Goal: Task Accomplishment & Management: Manage account settings

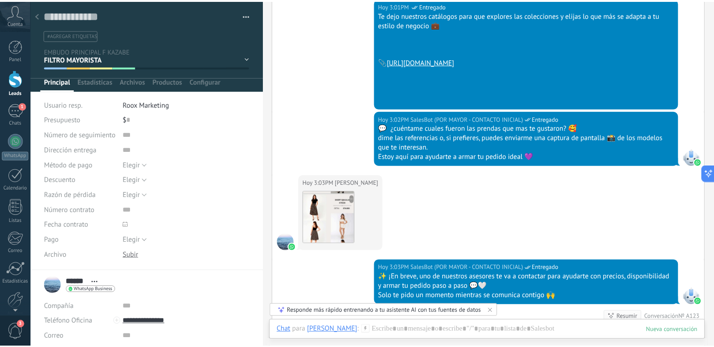
scroll to position [6719, 0]
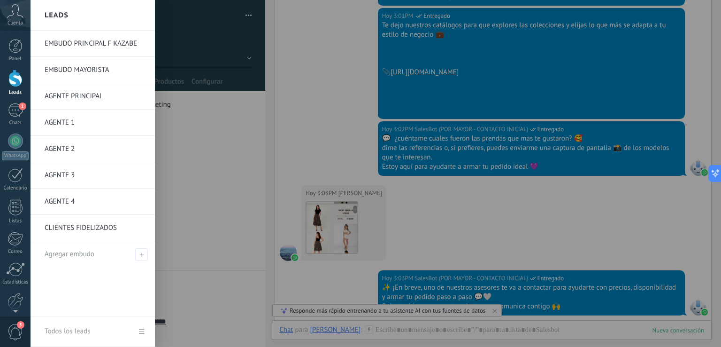
click at [88, 43] on link "EMBUDO PRINCIPAL F KAZABE" at bounding box center [95, 44] width 101 height 26
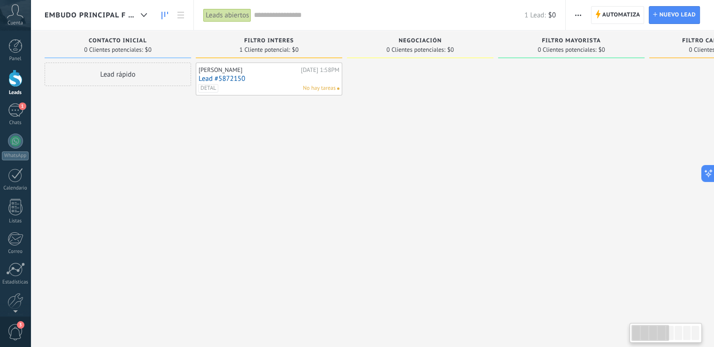
drag, startPoint x: 552, startPoint y: 190, endPoint x: 673, endPoint y: 203, distance: 122.3
click at [673, 203] on div "Leads Entrantes Solicitudes: [PHONE_NUMBER] Contacto inicial 0 Clientes potenci…" at bounding box center [654, 159] width 1219 height 256
click at [251, 81] on link "Lead #5872150" at bounding box center [269, 79] width 141 height 8
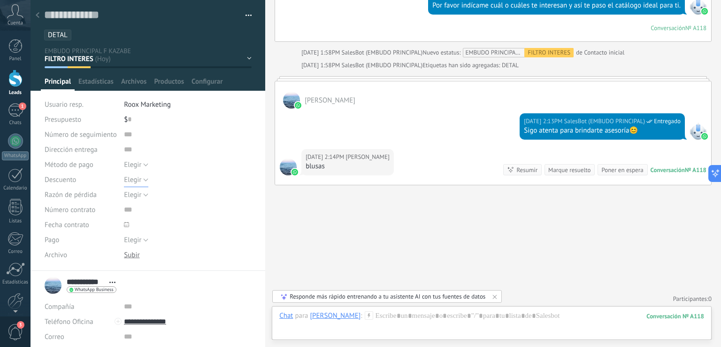
click at [141, 179] on button "Elegir" at bounding box center [136, 179] width 24 height 15
click at [196, 106] on li "Roox Marketing" at bounding box center [188, 104] width 128 height 15
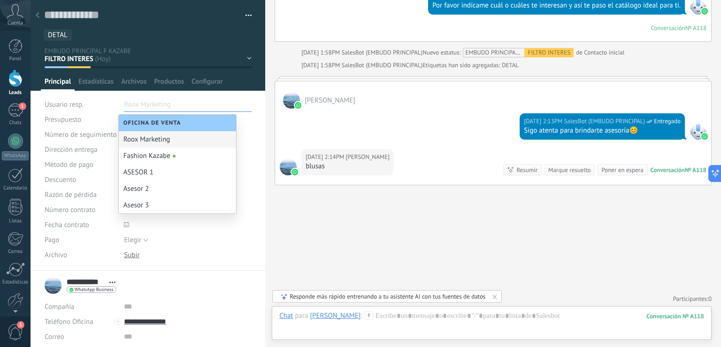
click at [255, 109] on div "Guardar y crear Imprimir Administrar etiquetas Exportar a excel" at bounding box center [148, 135] width 235 height 270
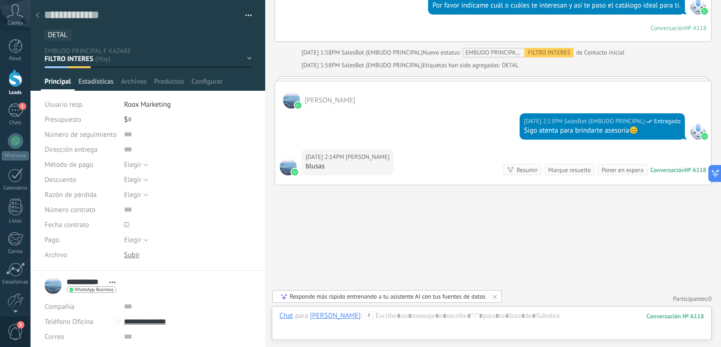
click at [90, 83] on span "Estadísticas" at bounding box center [95, 84] width 35 height 14
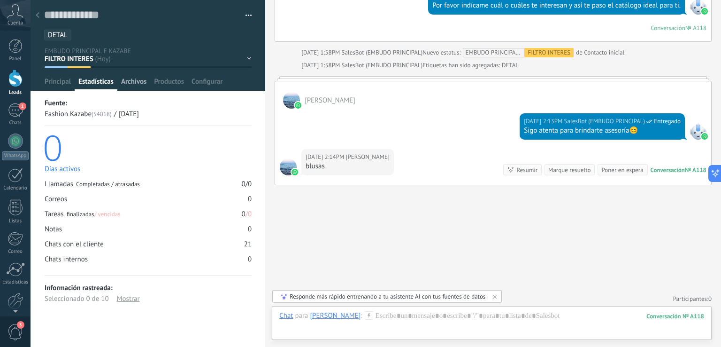
click at [142, 87] on span "Archivos" at bounding box center [133, 84] width 25 height 14
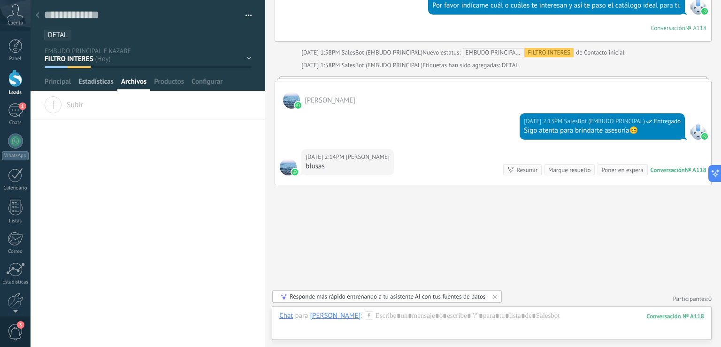
click at [89, 86] on span "Estadísticas" at bounding box center [95, 84] width 35 height 14
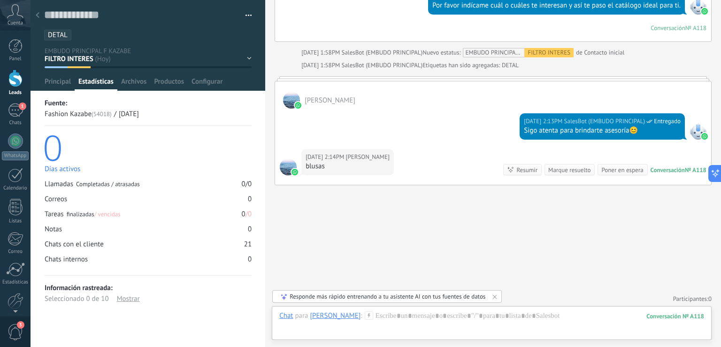
click at [131, 301] on div "Mostrar" at bounding box center [128, 298] width 23 height 11
click at [131, 301] on div "Ocultar" at bounding box center [128, 298] width 22 height 11
click at [135, 79] on span "Archivos" at bounding box center [133, 84] width 25 height 14
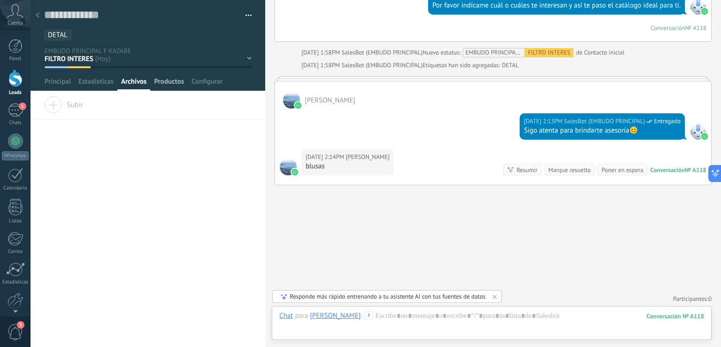
click at [173, 81] on span "Productos" at bounding box center [169, 84] width 30 height 14
click at [135, 84] on span "Archivos" at bounding box center [133, 84] width 25 height 14
click at [162, 80] on span "Productos" at bounding box center [169, 84] width 30 height 14
click at [137, 80] on span "Archivos" at bounding box center [133, 84] width 25 height 14
click at [62, 79] on span "Principal" at bounding box center [58, 84] width 26 height 14
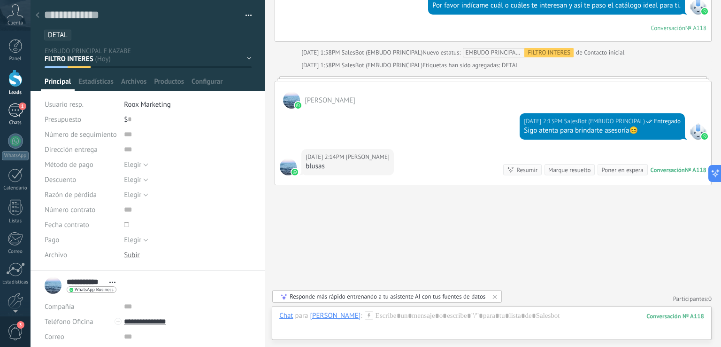
click at [15, 114] on div "1" at bounding box center [15, 110] width 15 height 14
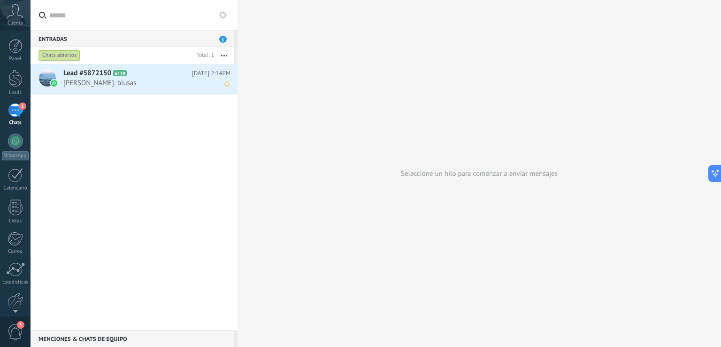
click at [153, 84] on span "[PERSON_NAME]: blusas" at bounding box center [137, 82] width 149 height 9
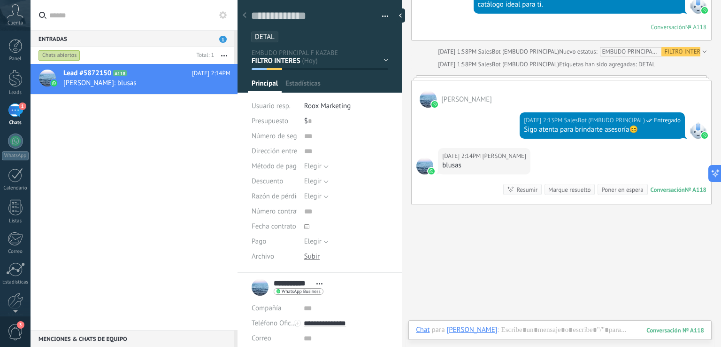
scroll to position [14, 0]
click at [400, 18] on div at bounding box center [403, 15] width 14 height 14
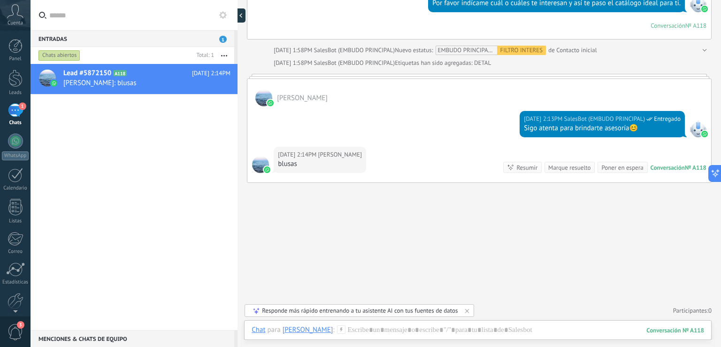
type textarea "**********"
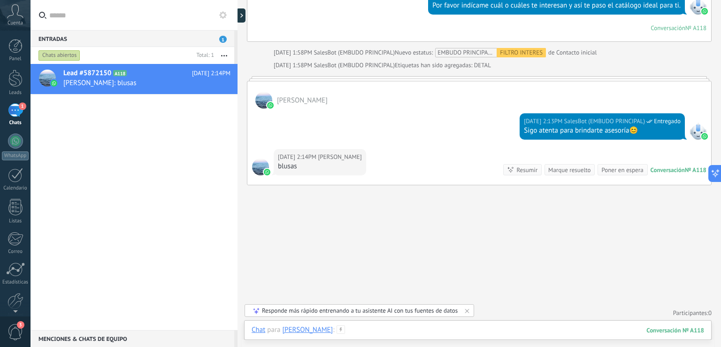
click at [380, 330] on div at bounding box center [478, 339] width 453 height 28
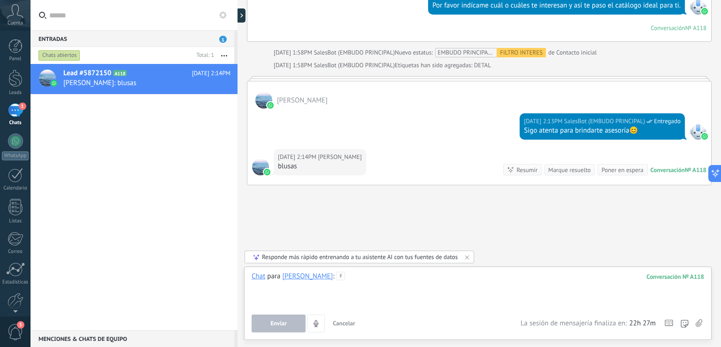
click at [386, 288] on div at bounding box center [478, 289] width 453 height 36
